Goal: Find specific page/section: Find specific page/section

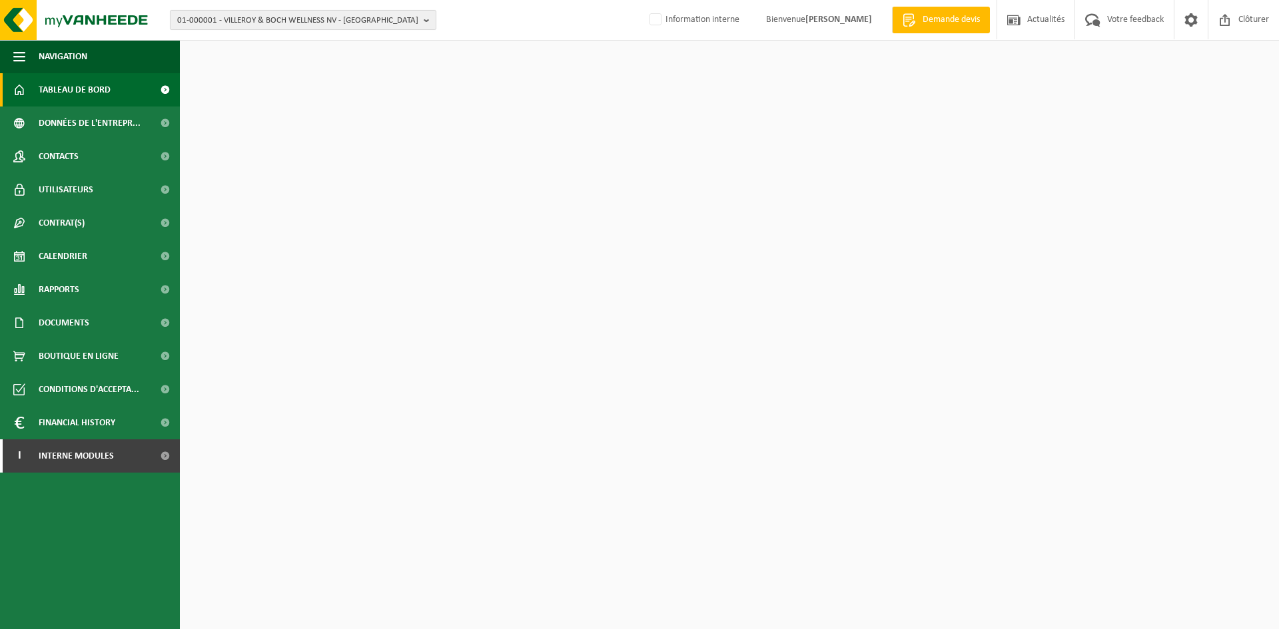
click at [291, 19] on span "01-000001 - VILLEROY & BOCH WELLNESS NV - [GEOGRAPHIC_DATA]" at bounding box center [297, 21] width 241 height 20
type input "vigan"
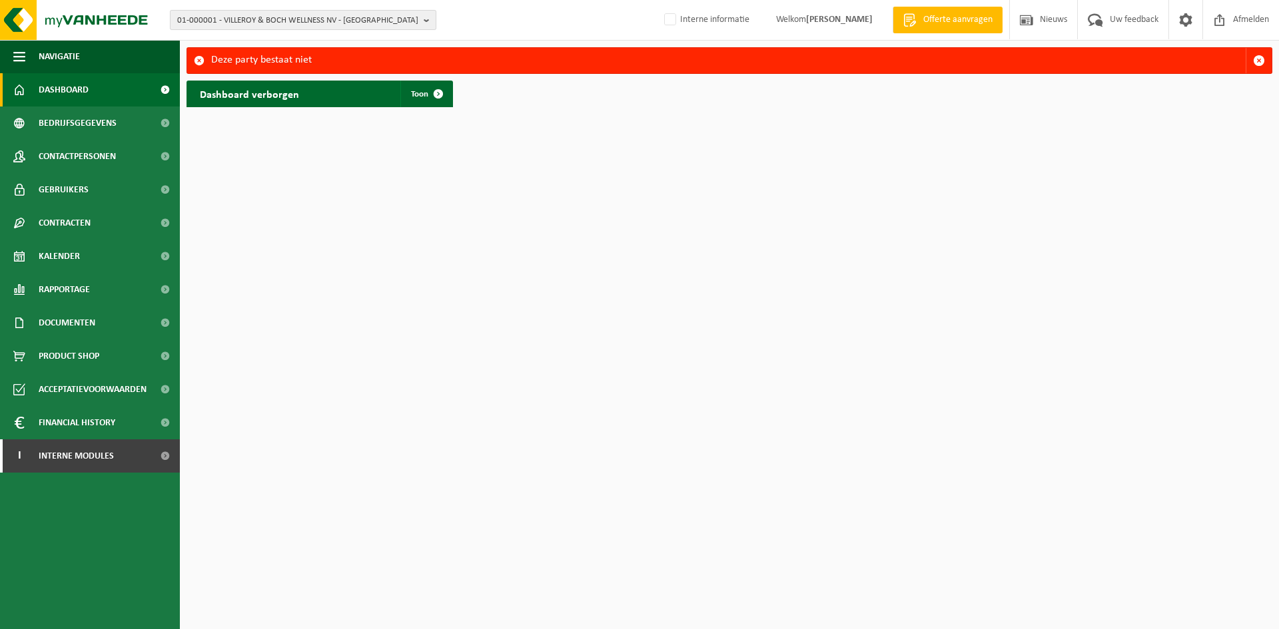
click at [238, 19] on span "01-000001 - VILLEROY & BOCH WELLNESS NV - [GEOGRAPHIC_DATA]" at bounding box center [297, 21] width 241 height 20
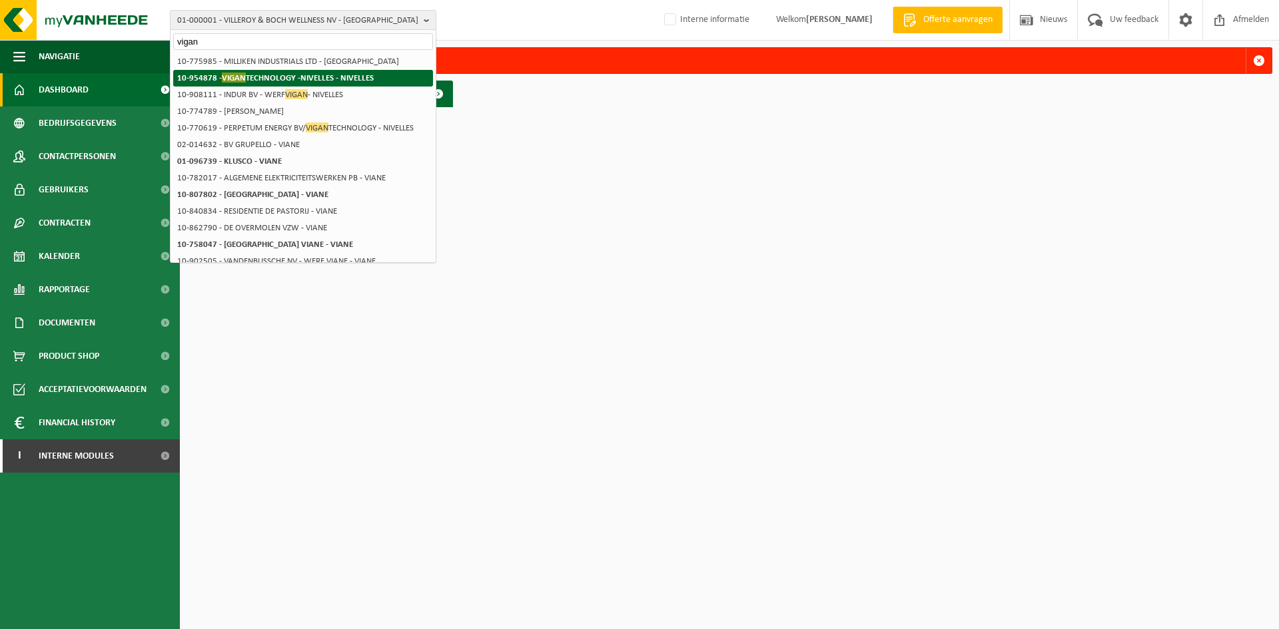
type input "vigan"
click at [298, 76] on strong "10-954878 - VIGAN TECHNOLOGY -NIVELLES - NIVELLES" at bounding box center [275, 78] width 196 height 10
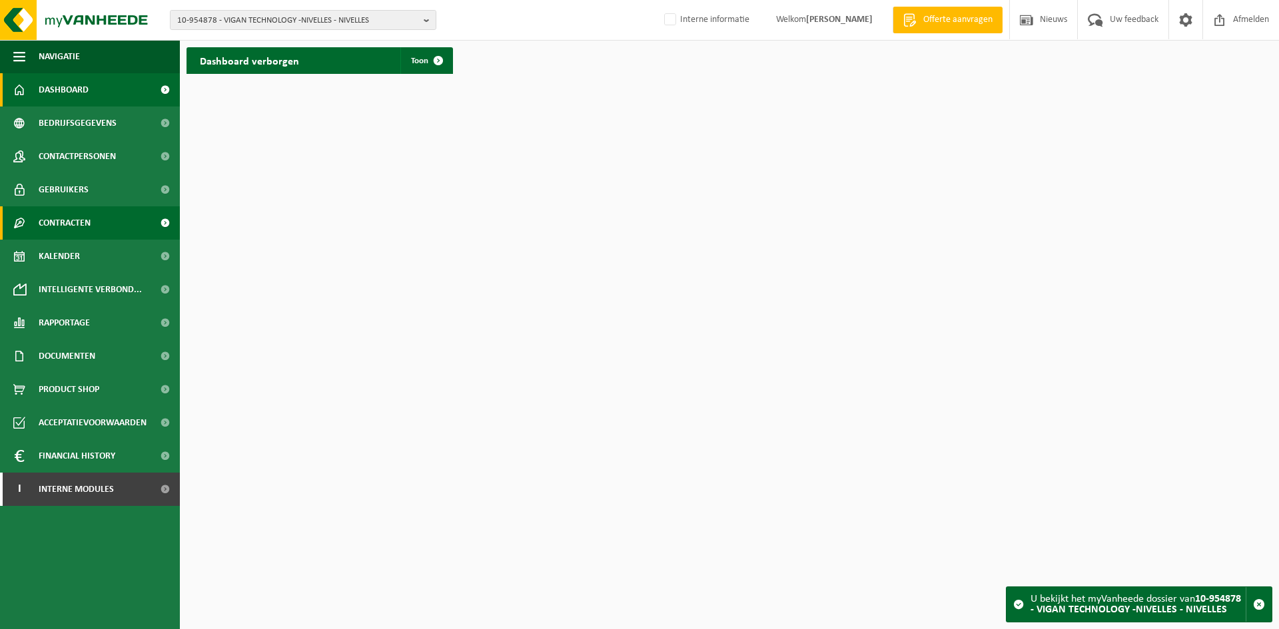
click at [81, 227] on span "Contracten" at bounding box center [65, 222] width 52 height 33
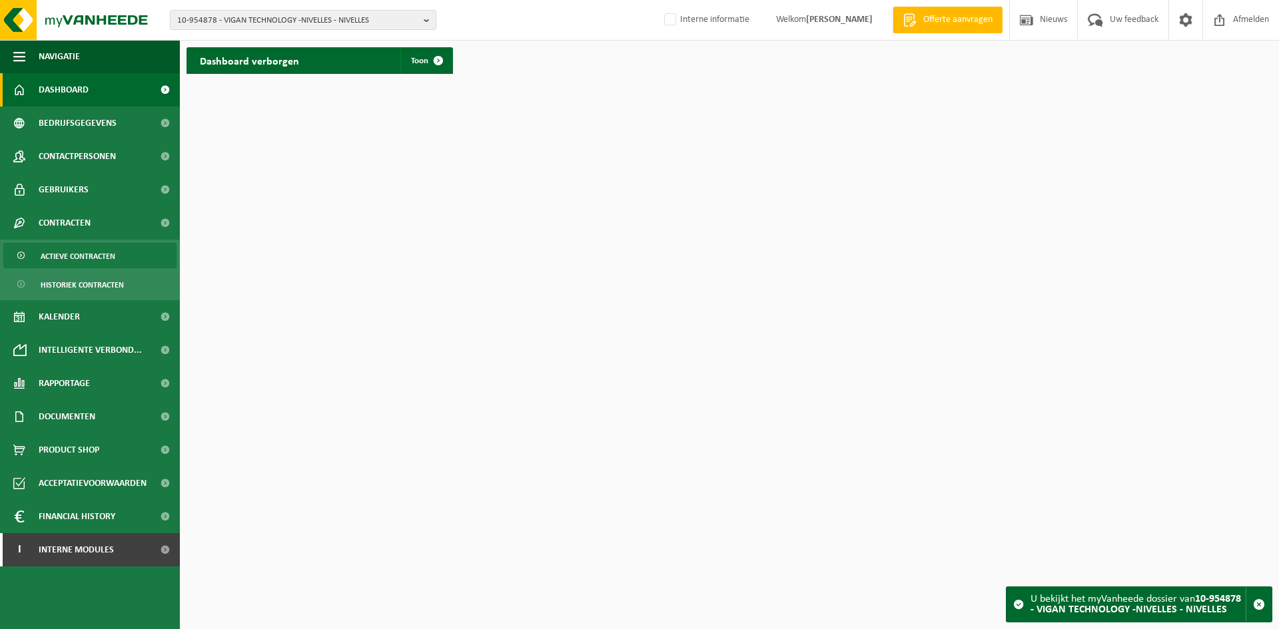
click at [95, 250] on span "Actieve contracten" at bounding box center [78, 256] width 75 height 25
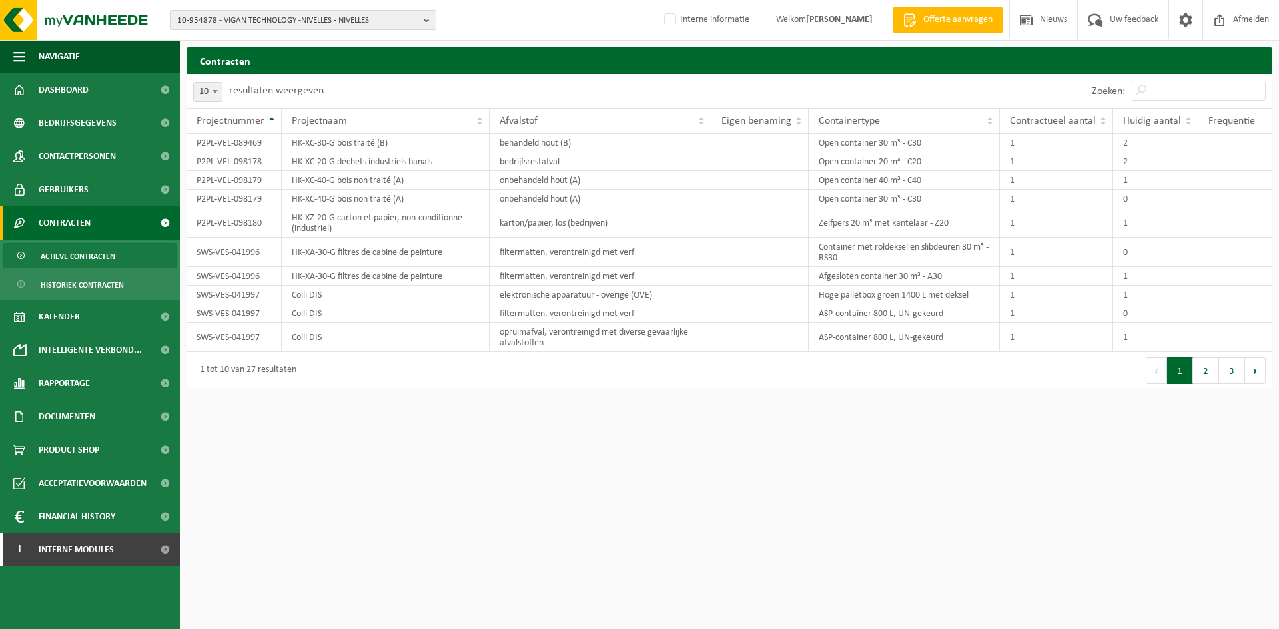
click at [211, 93] on span at bounding box center [214, 91] width 13 height 17
select select "50"
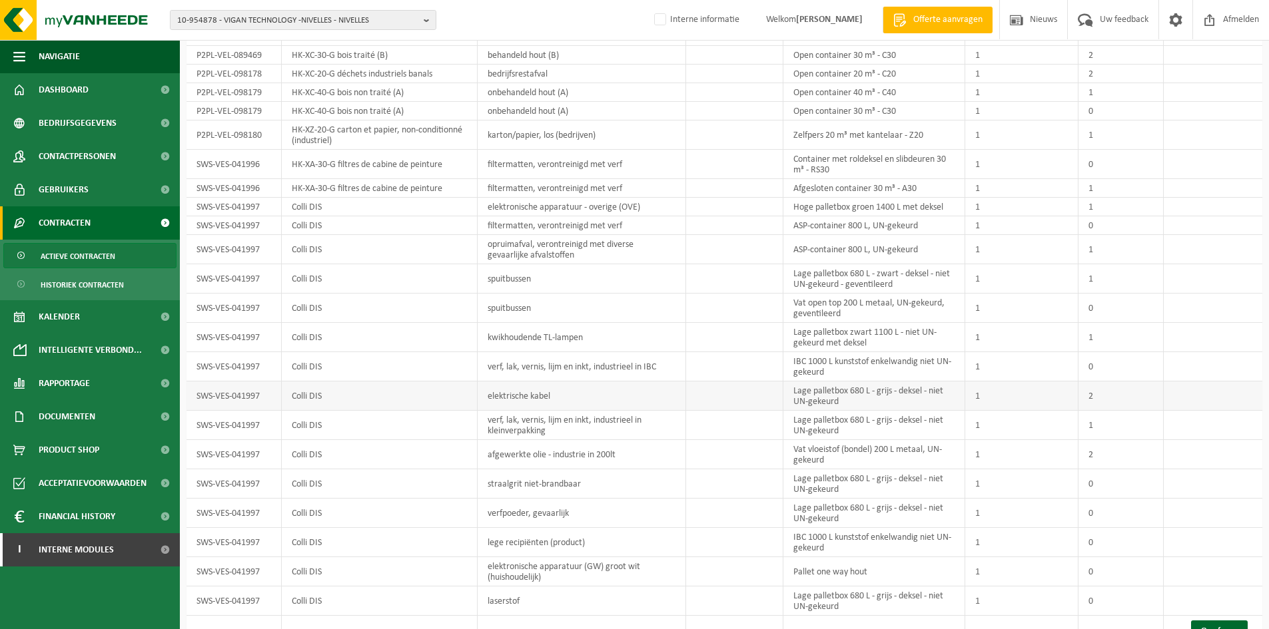
scroll to position [87, 0]
